Goal: Task Accomplishment & Management: Manage account settings

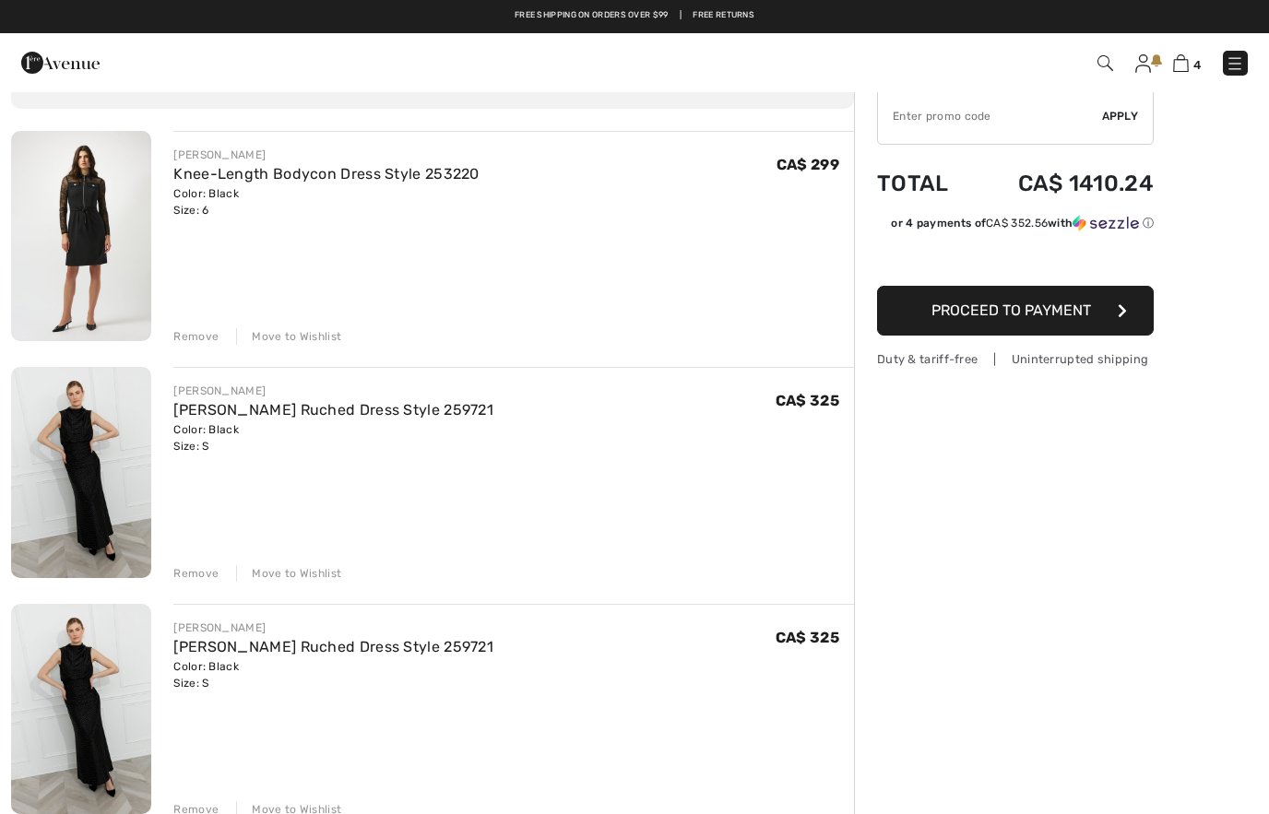
scroll to position [95, 0]
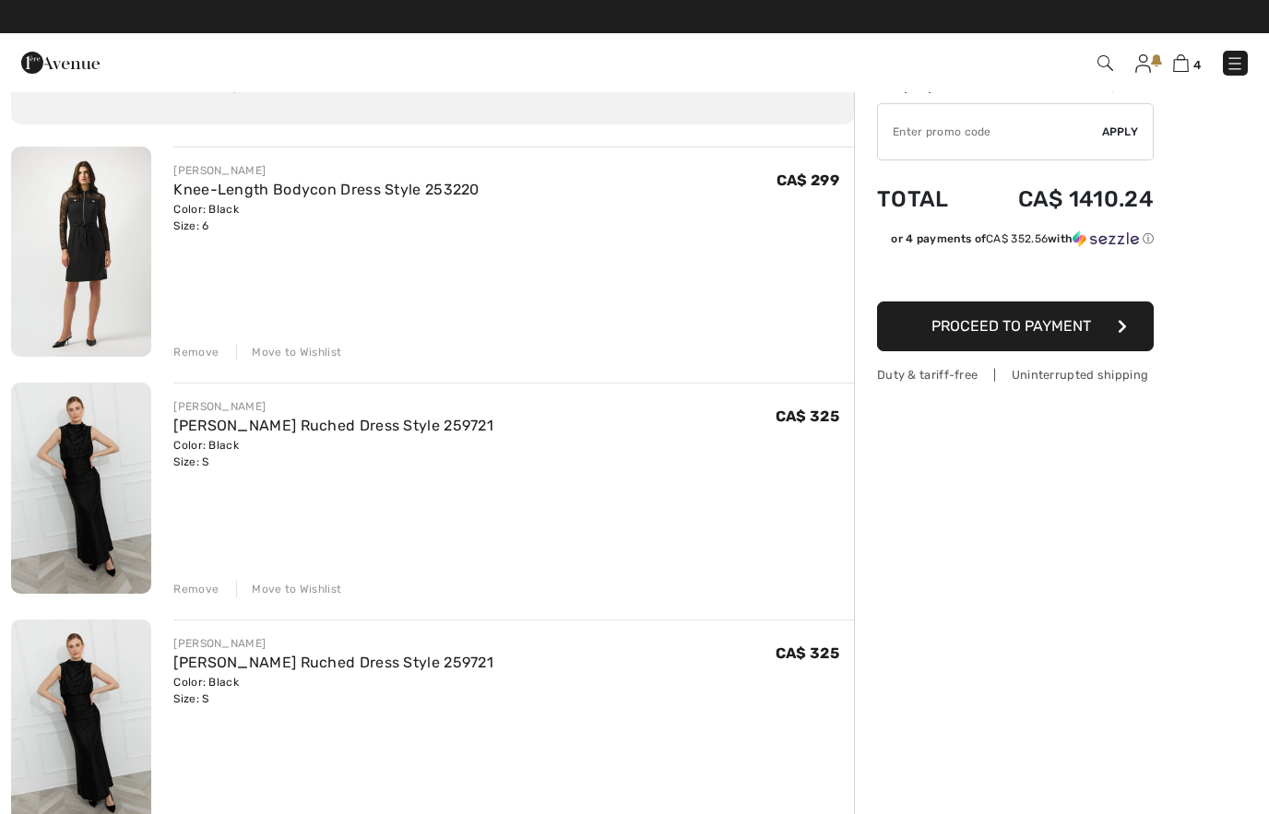
click at [295, 357] on div "Move to Wishlist" at bounding box center [288, 352] width 105 height 17
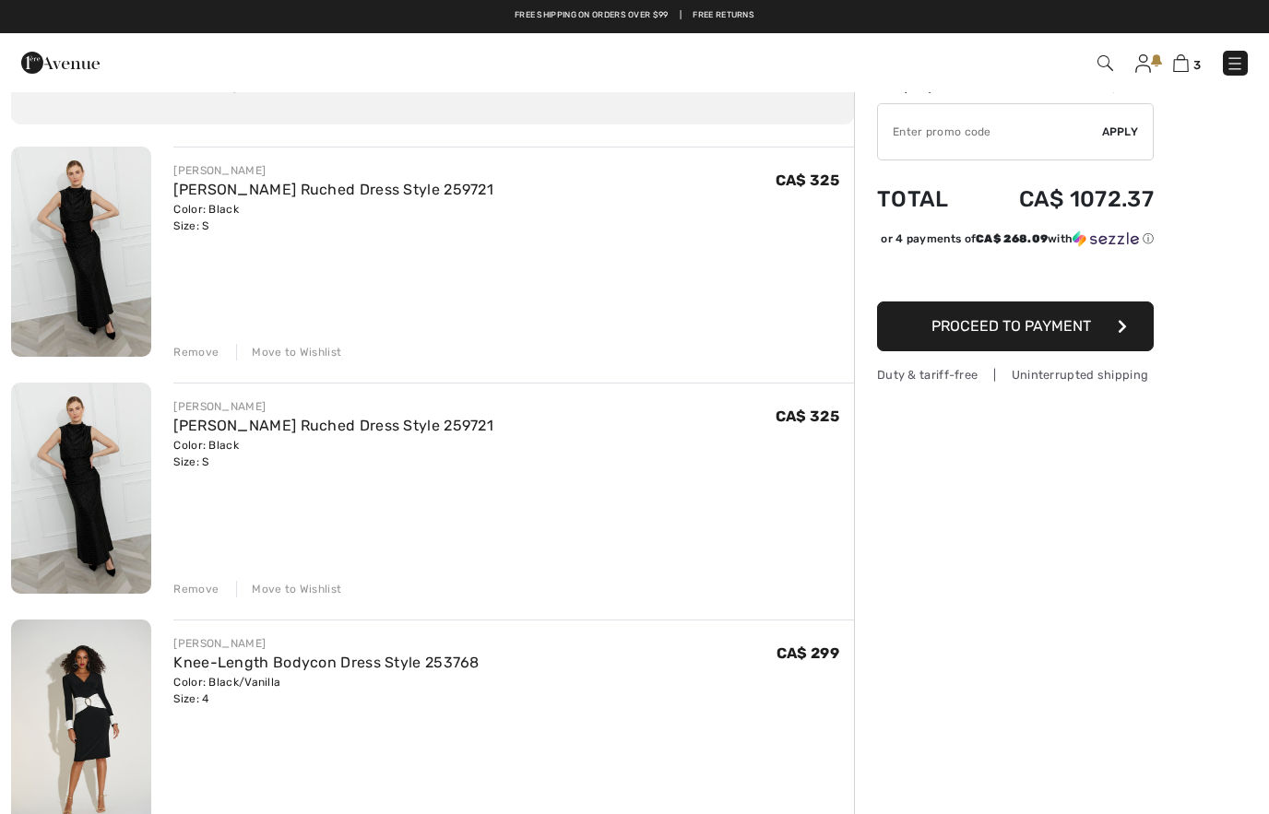
click at [99, 482] on img at bounding box center [81, 488] width 140 height 210
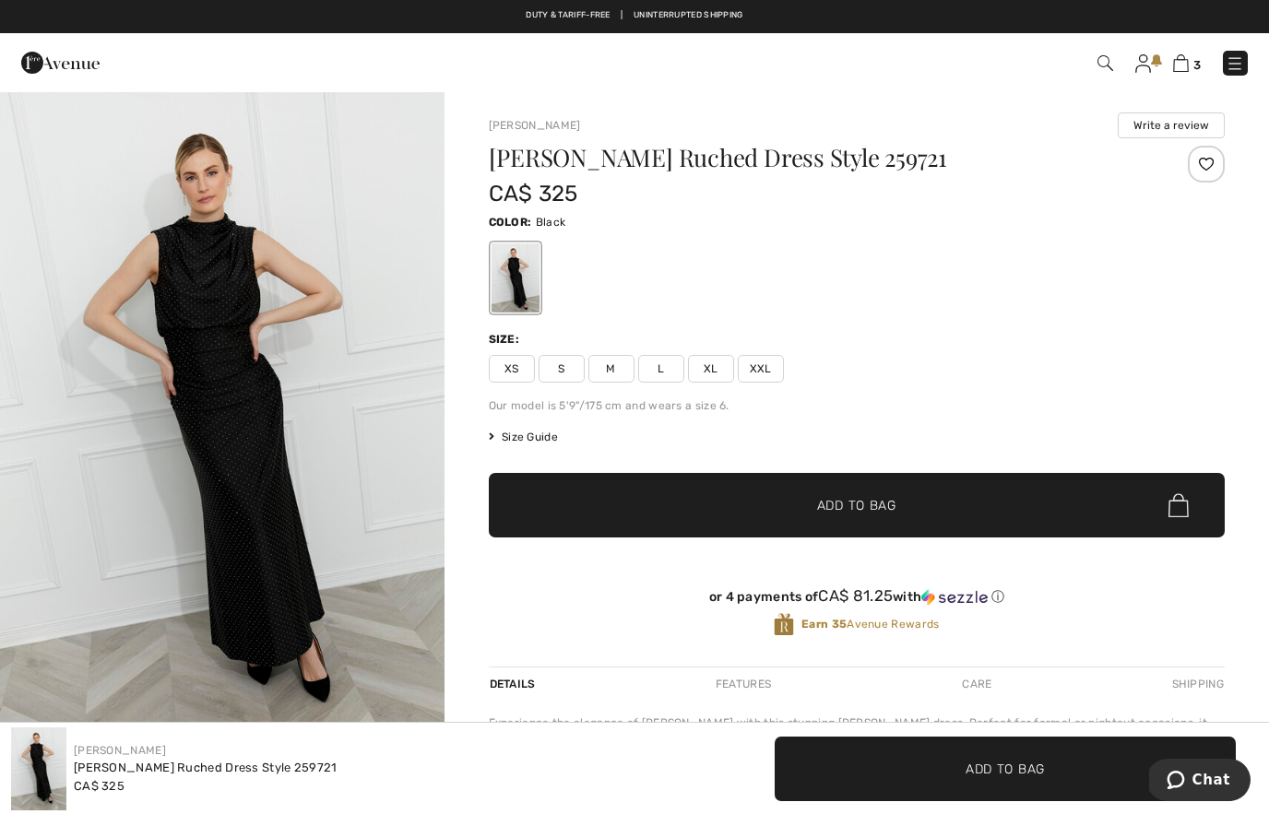
click at [1175, 74] on span "3" at bounding box center [896, 63] width 704 height 25
click at [1174, 65] on img at bounding box center [1181, 63] width 16 height 18
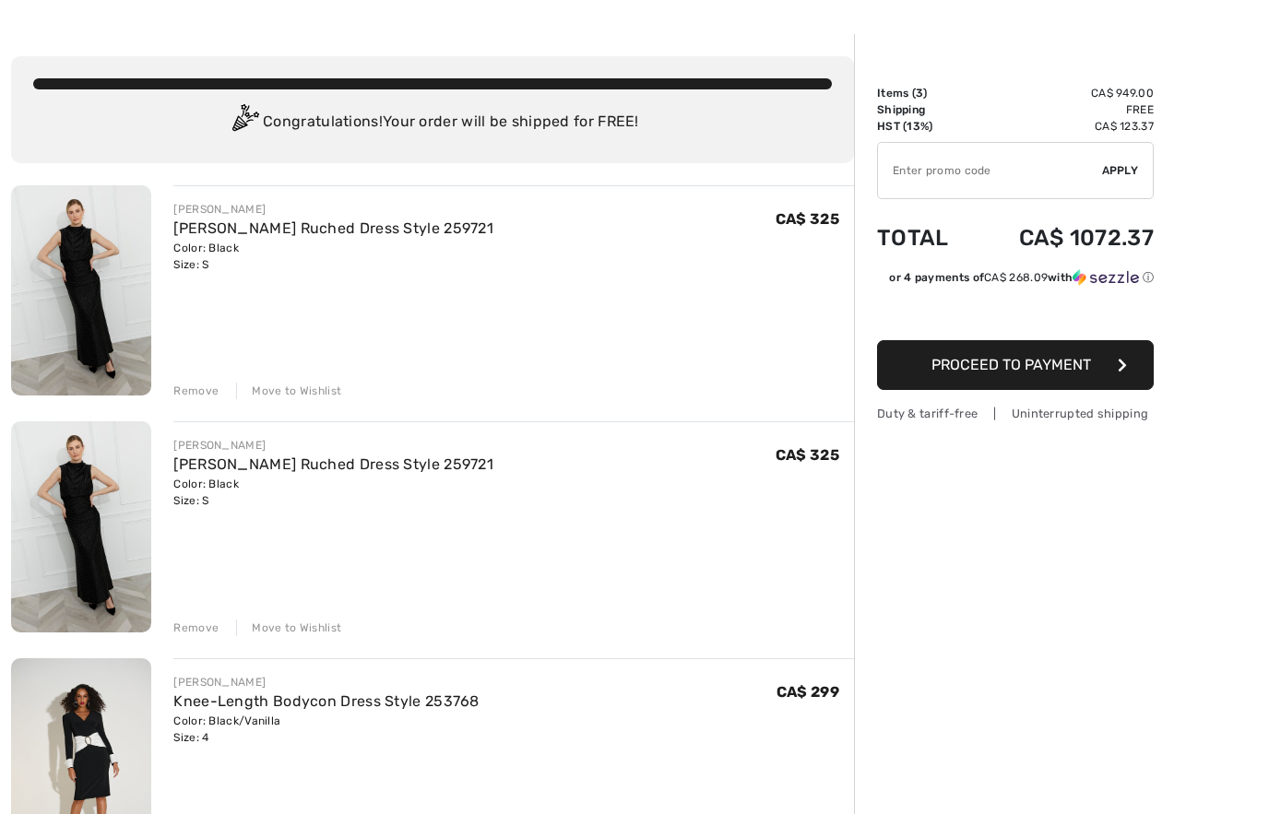
scroll to position [56, 0]
click at [189, 625] on div "Remove" at bounding box center [195, 628] width 45 height 17
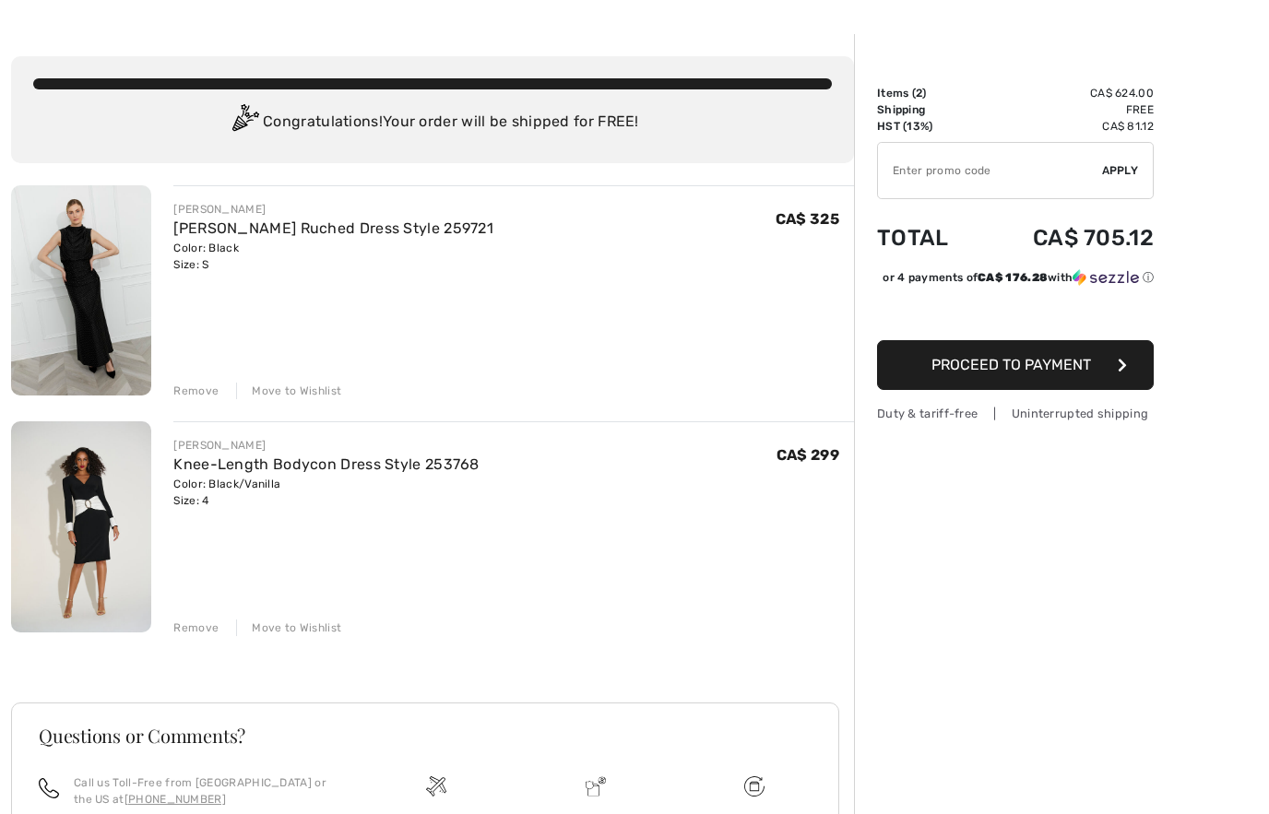
scroll to position [0, 0]
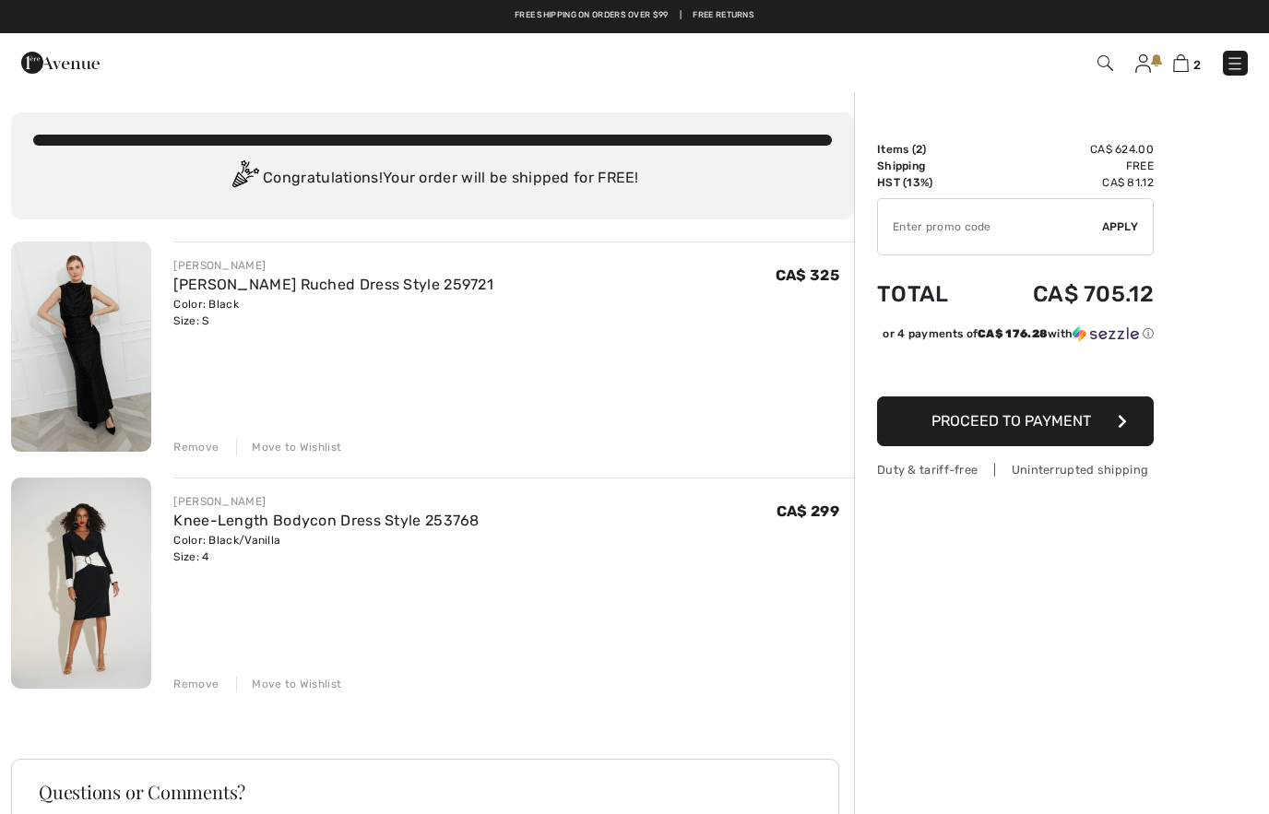
click at [1127, 63] on span "2" at bounding box center [896, 63] width 704 height 25
click at [1145, 64] on img at bounding box center [1143, 63] width 16 height 18
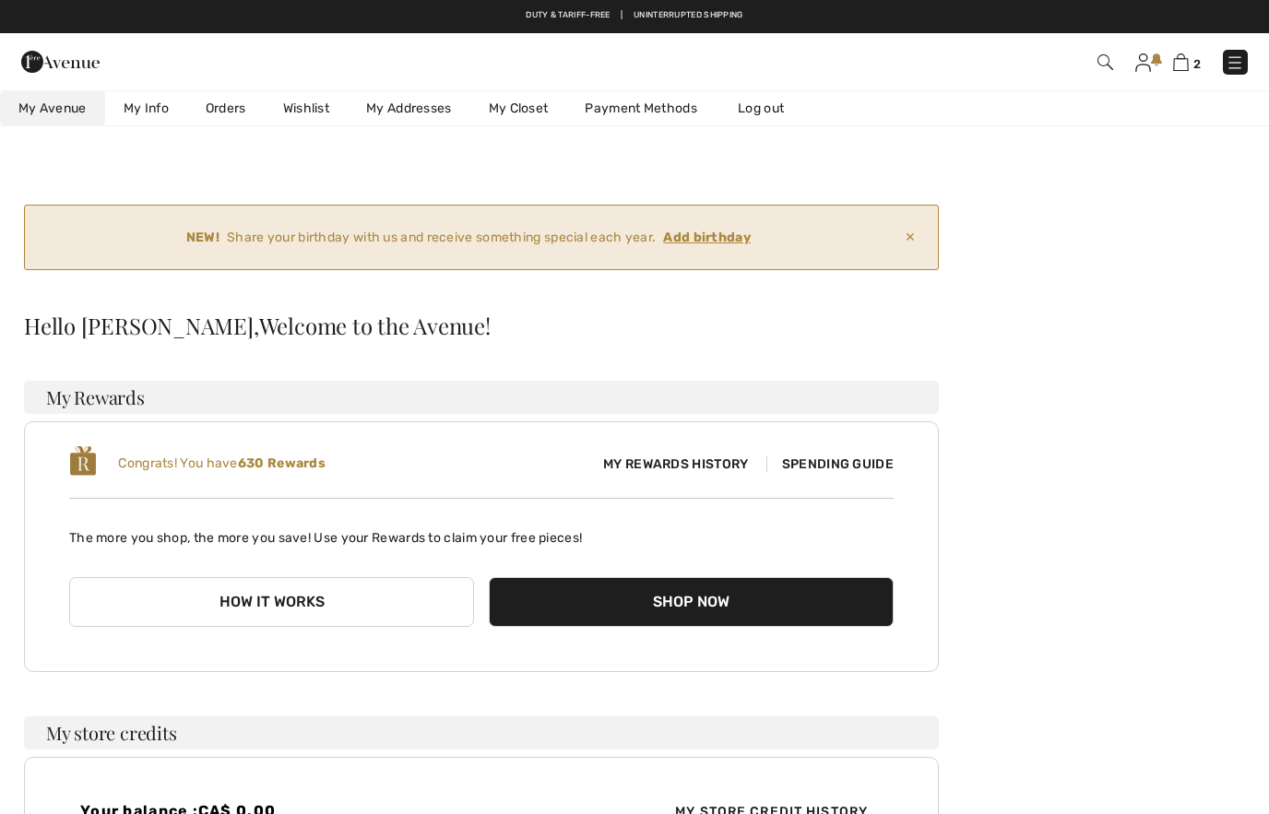
click at [303, 110] on link "Wishlist" at bounding box center [306, 108] width 83 height 34
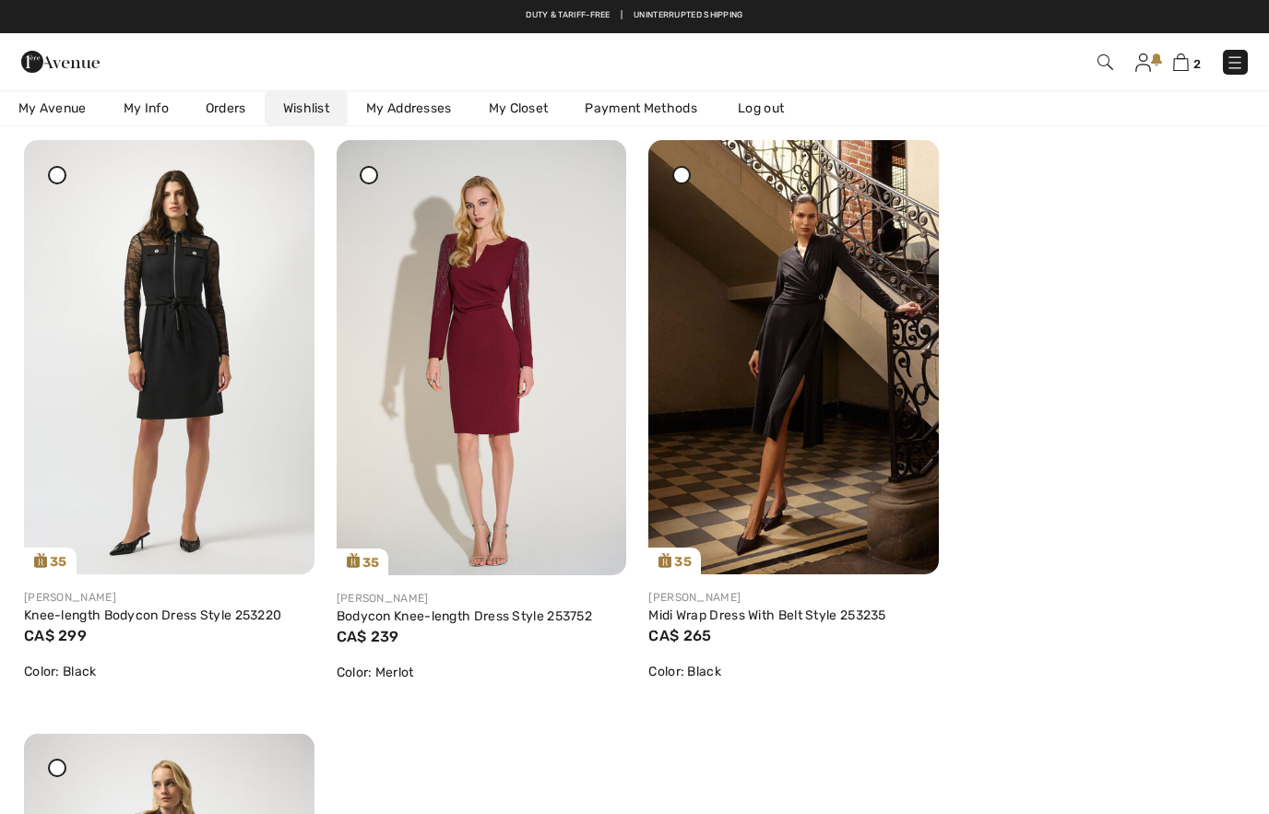
scroll to position [336, 0]
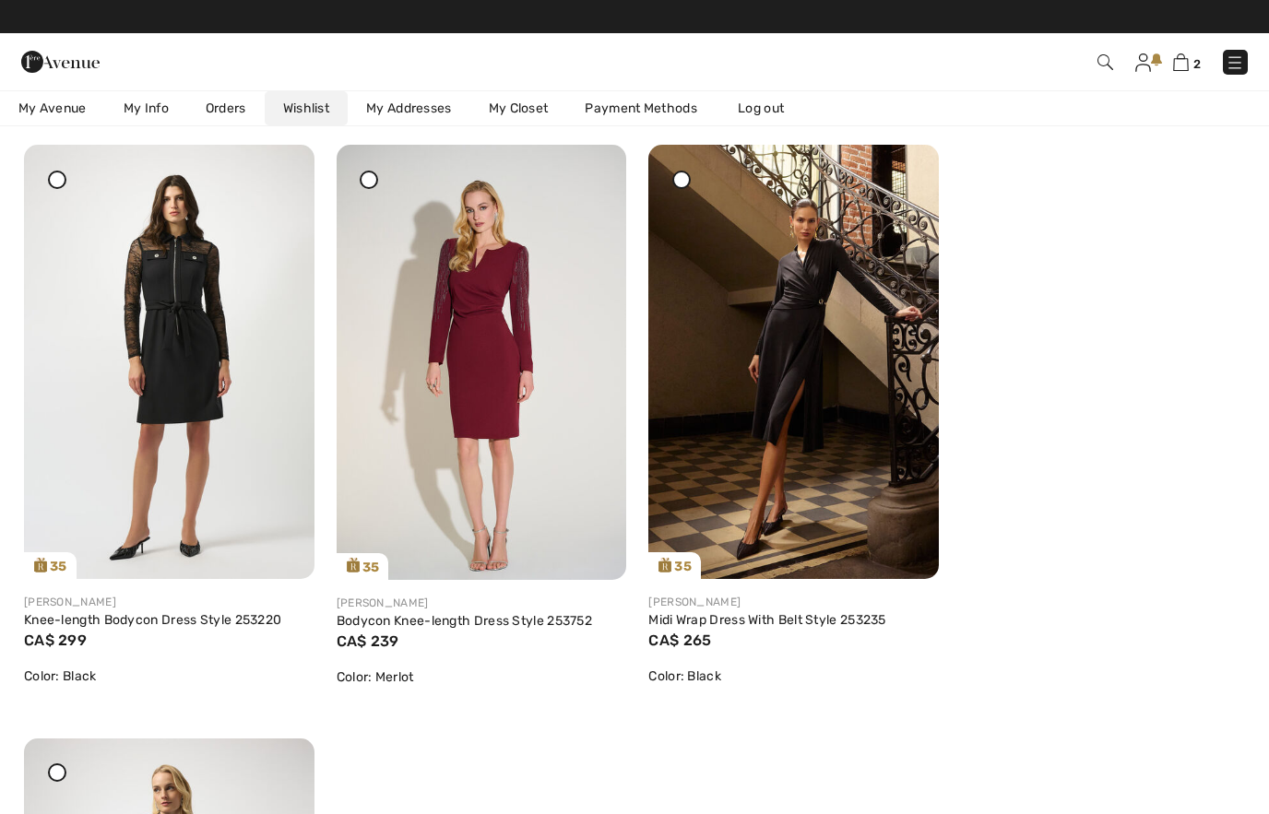
click at [280, 164] on icon at bounding box center [278, 157] width 11 height 13
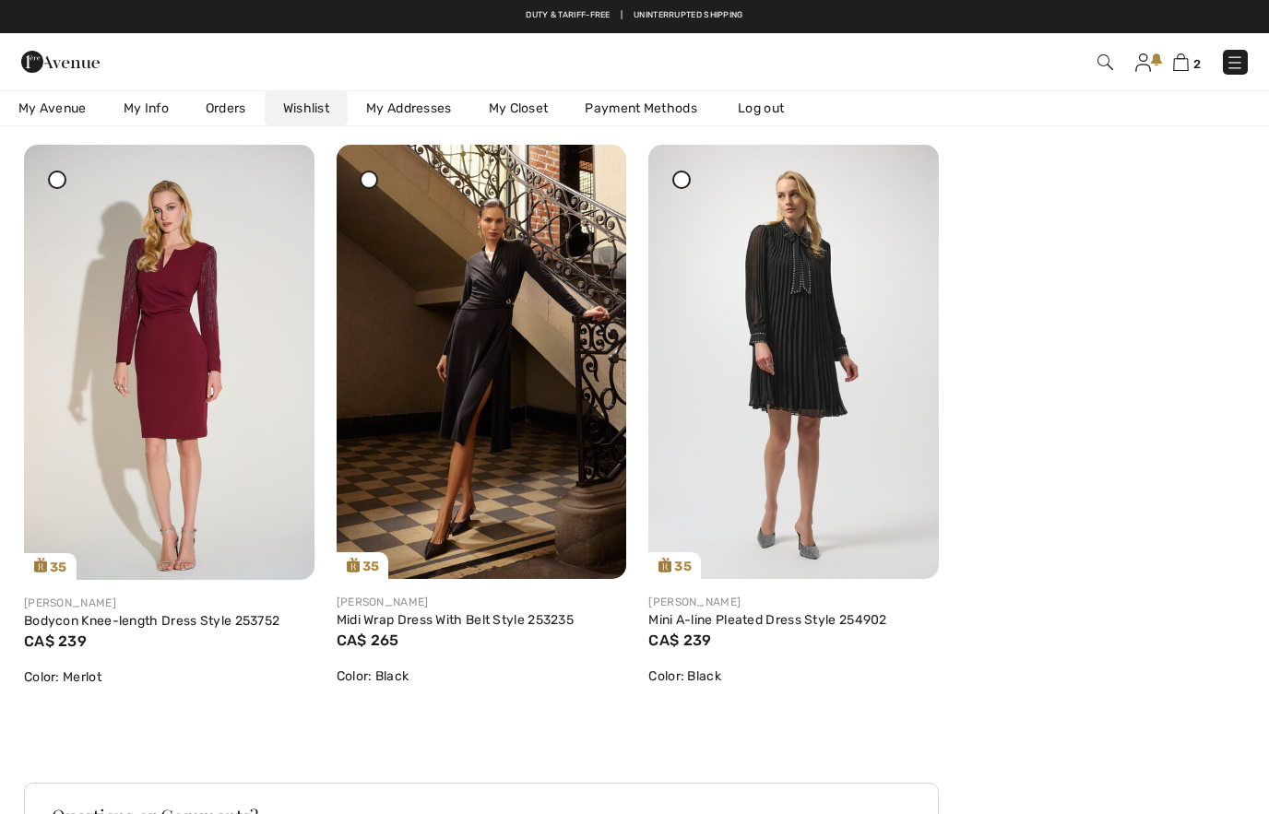
click at [912, 166] on img at bounding box center [793, 362] width 291 height 434
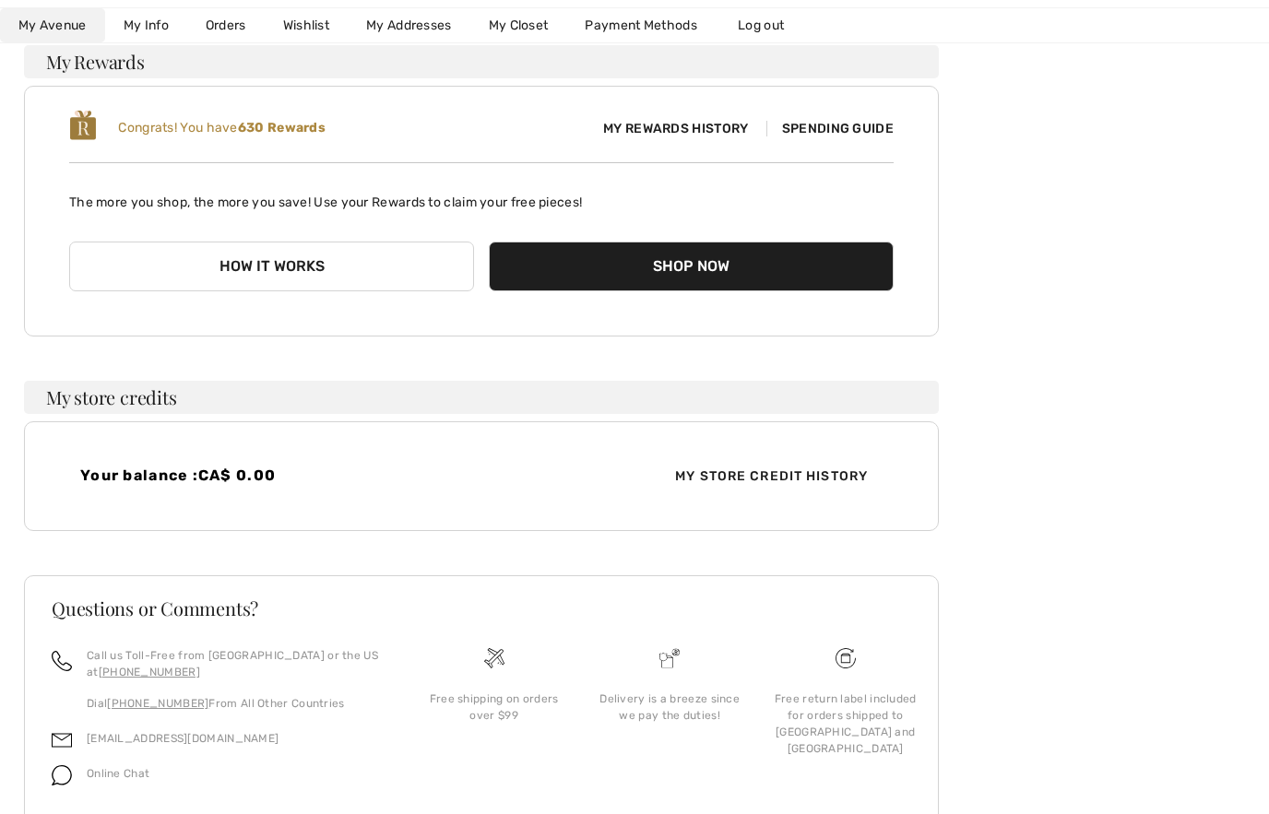
click at [301, 23] on link "Wishlist" at bounding box center [306, 25] width 83 height 34
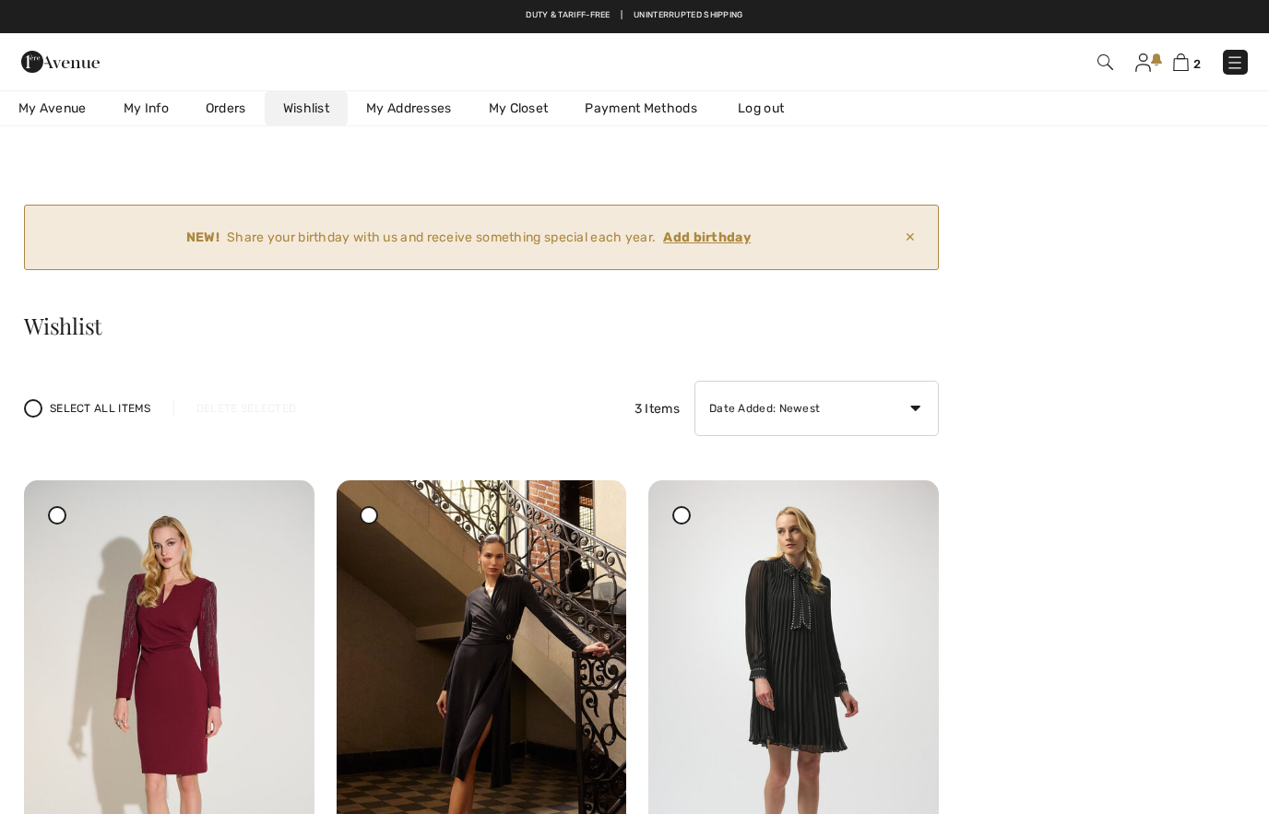
click at [902, 500] on icon at bounding box center [902, 493] width 11 height 13
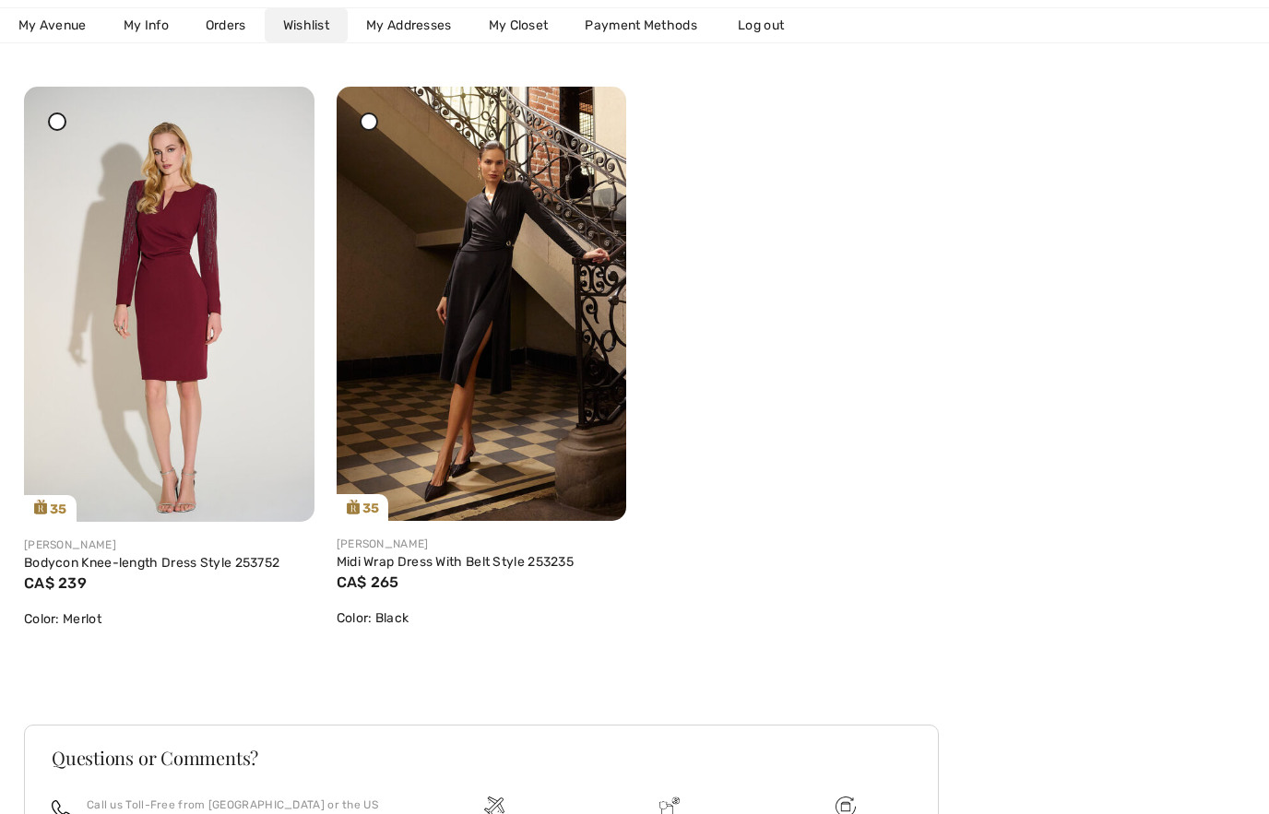
scroll to position [393, 0]
